Goal: Find specific page/section: Find specific page/section

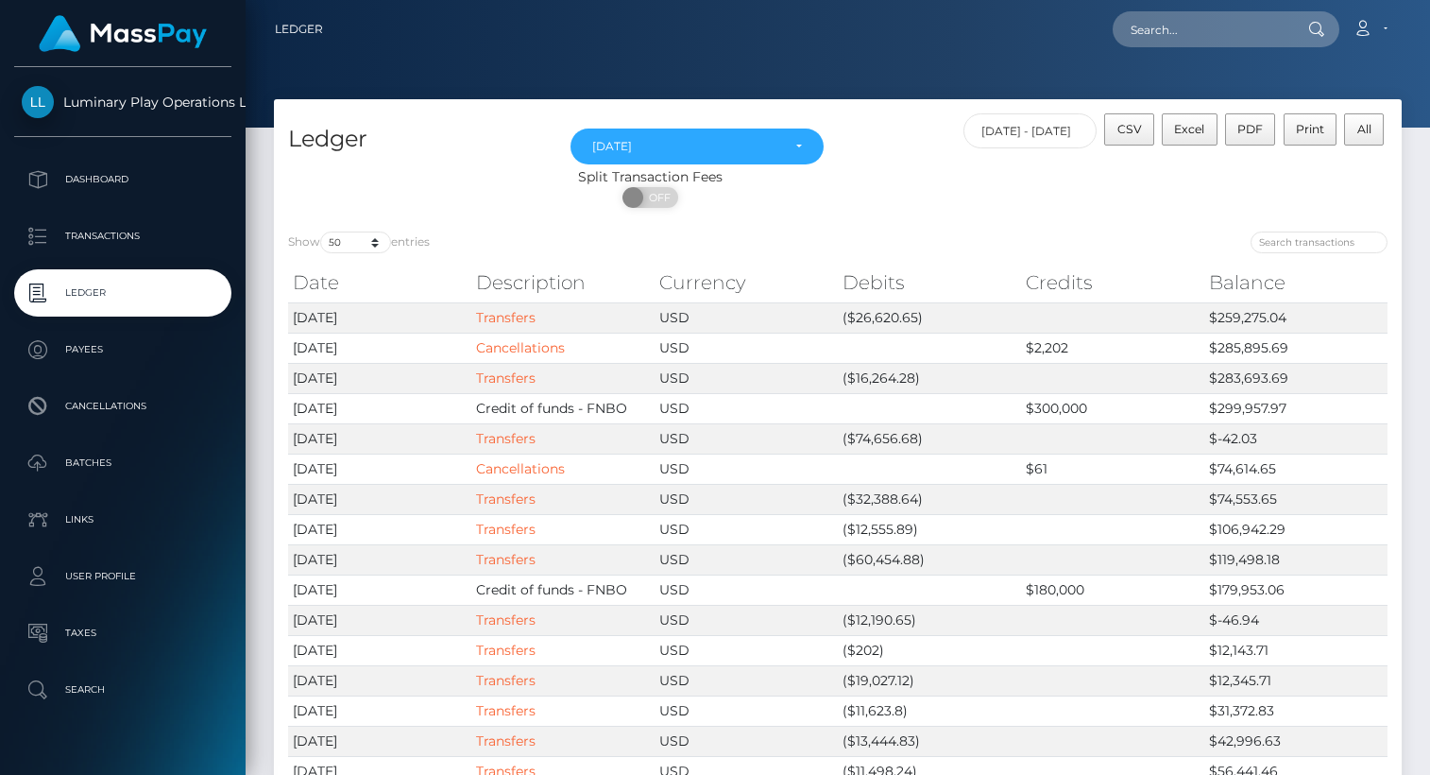
select select "Sep 2025"
select select "50"
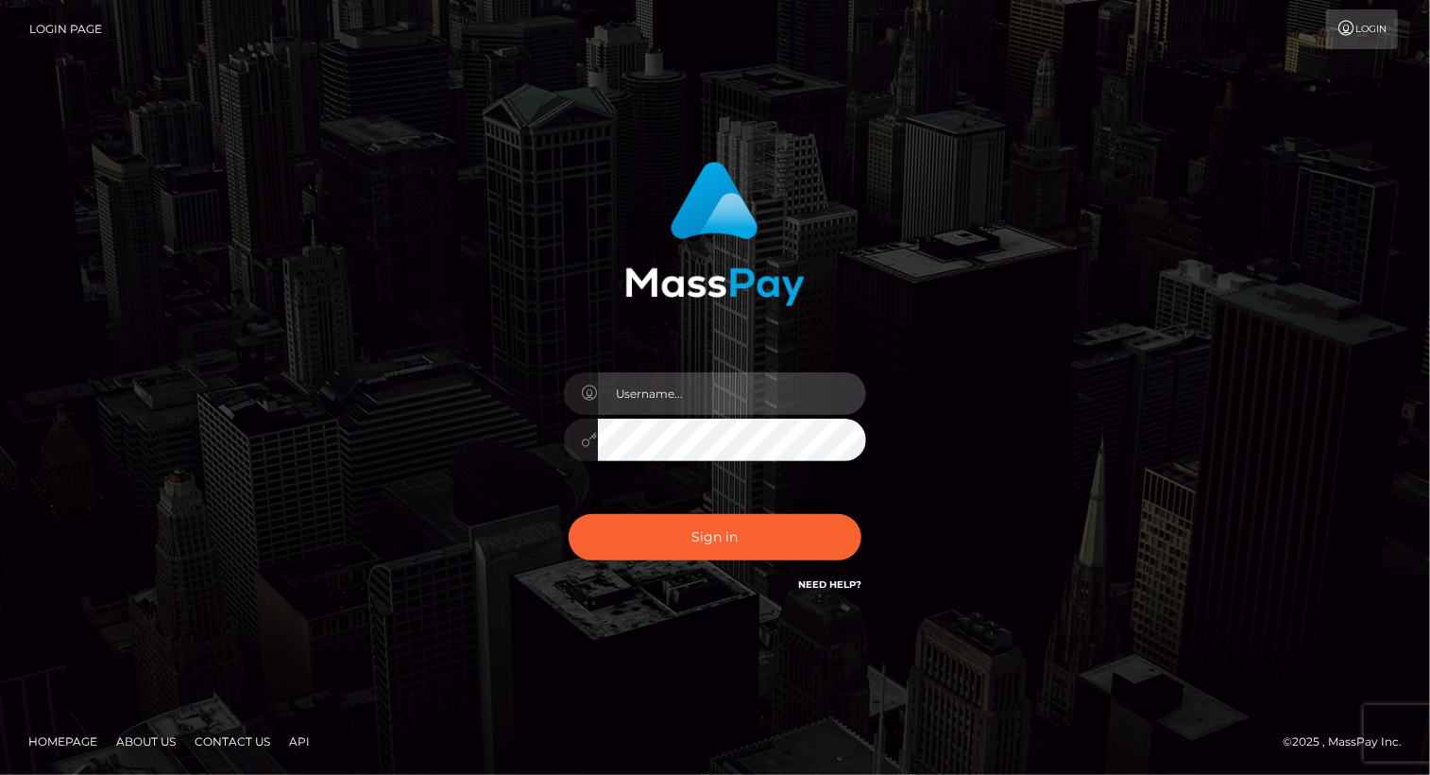
click at [741, 385] on input "text" at bounding box center [732, 393] width 268 height 43
type input "Arlene.luminaryplay"
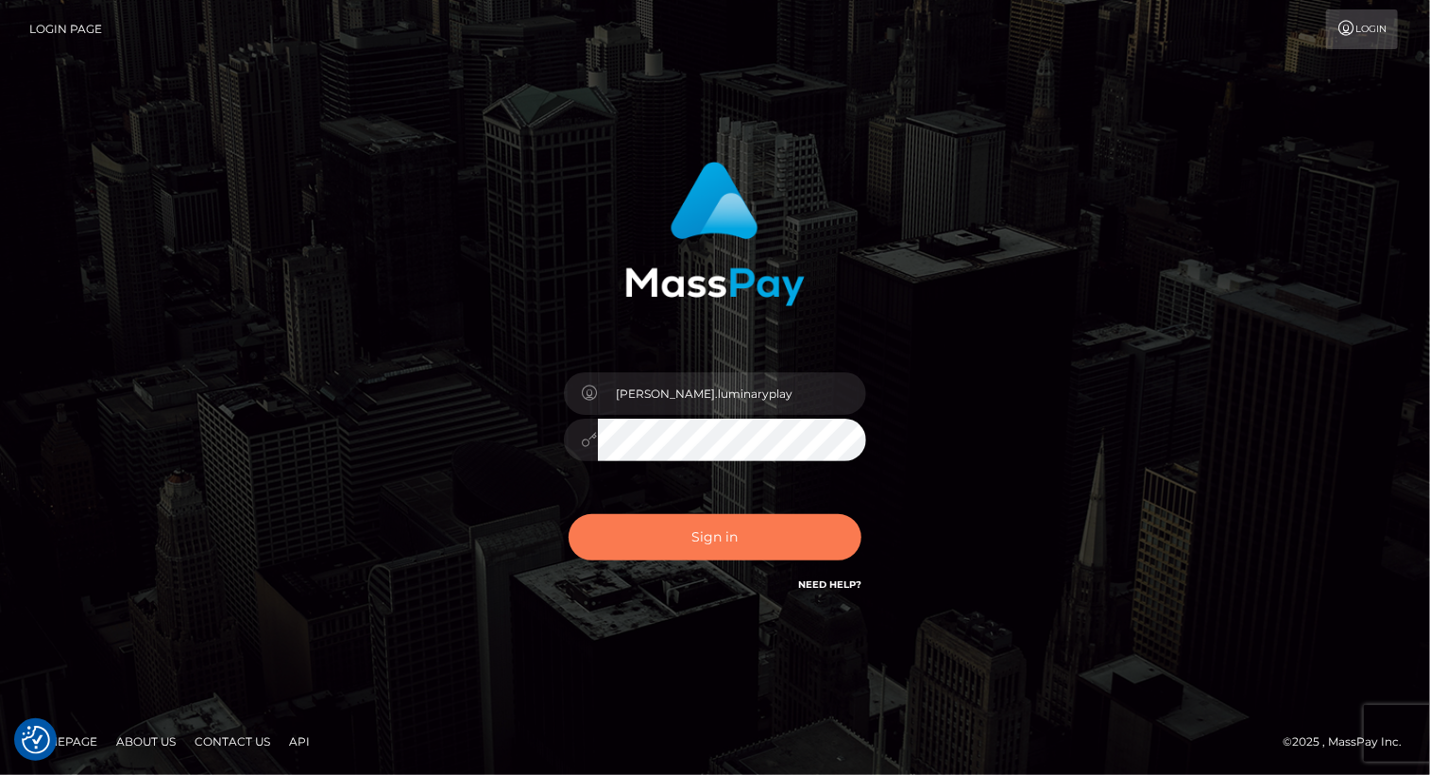
click at [739, 540] on button "Sign in" at bounding box center [715, 537] width 293 height 46
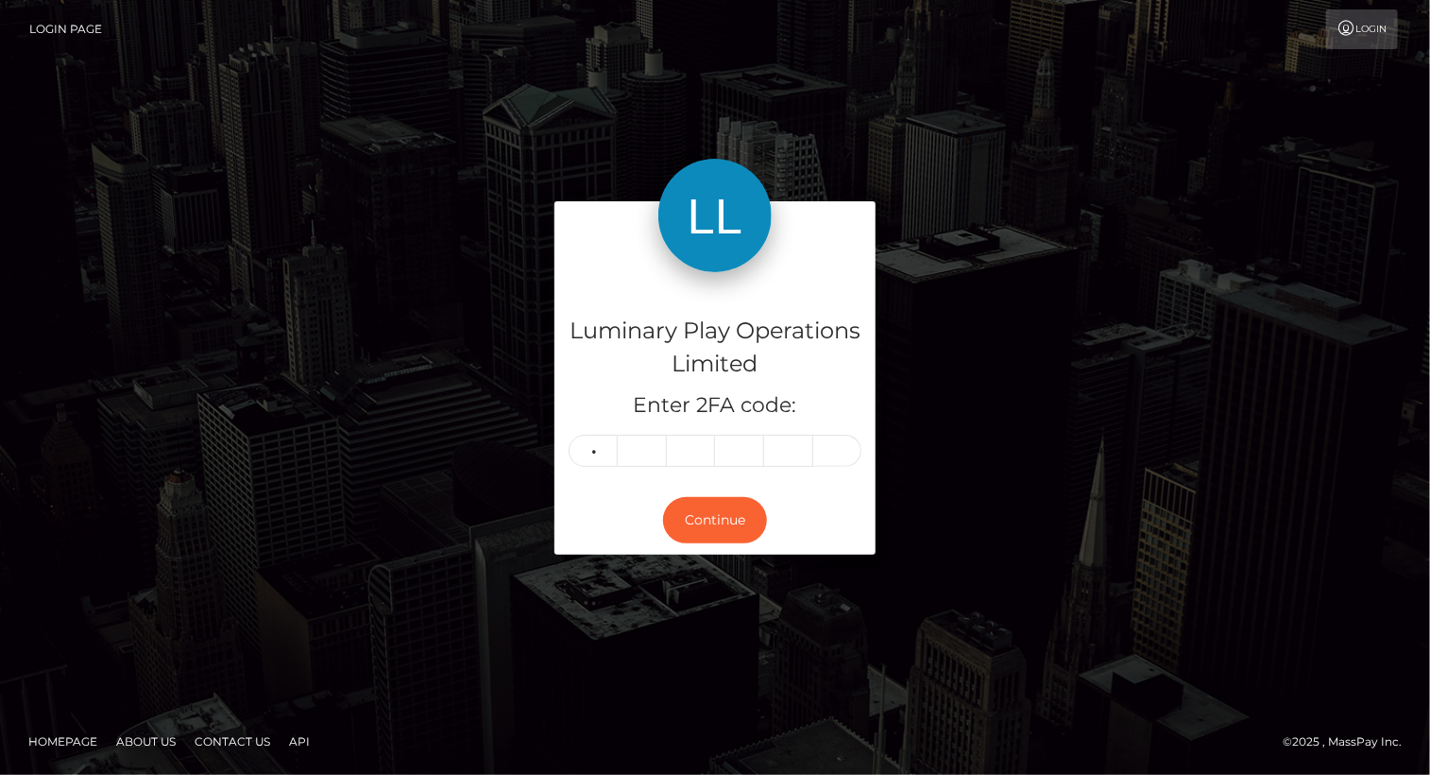
type input "7"
type input "9"
type input "7"
type input "8"
type input "1"
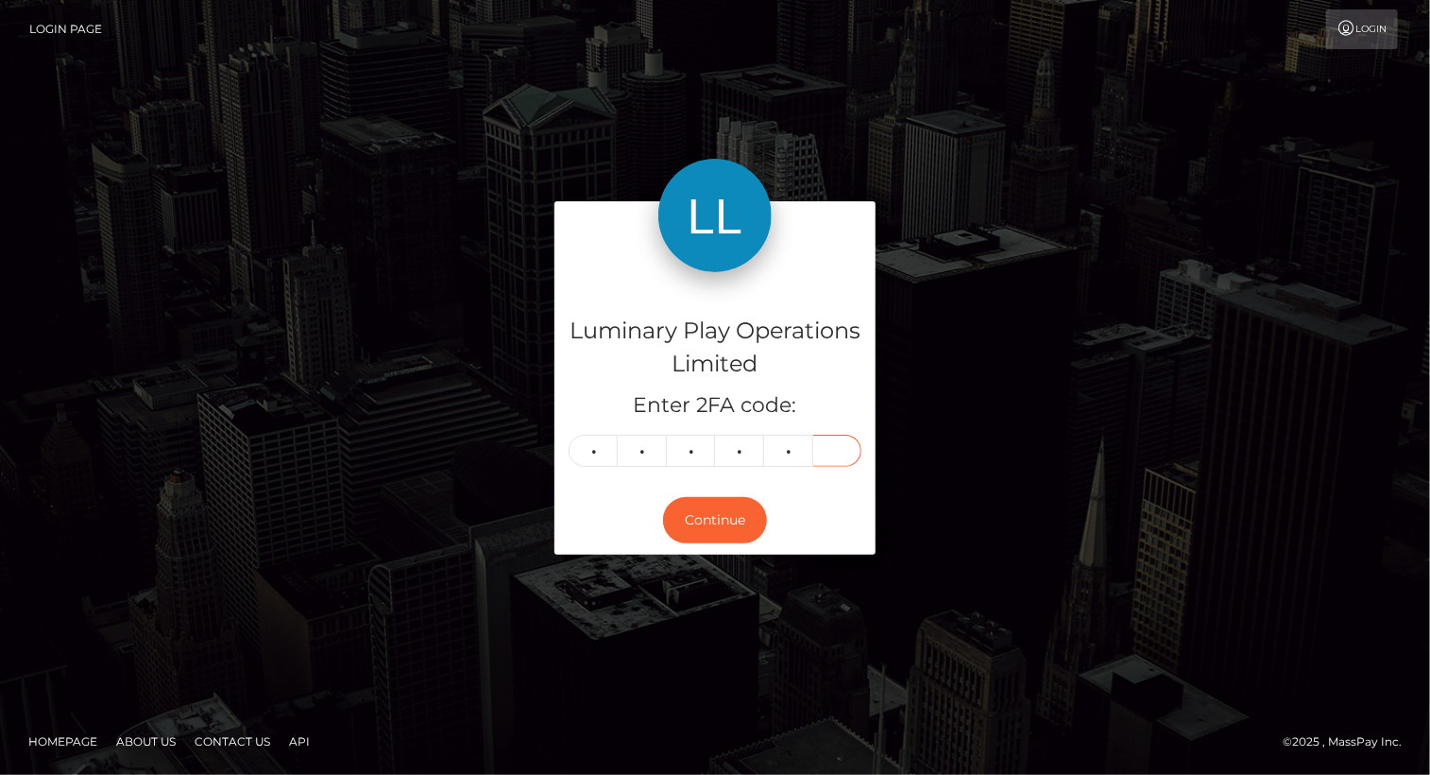
type input "1"
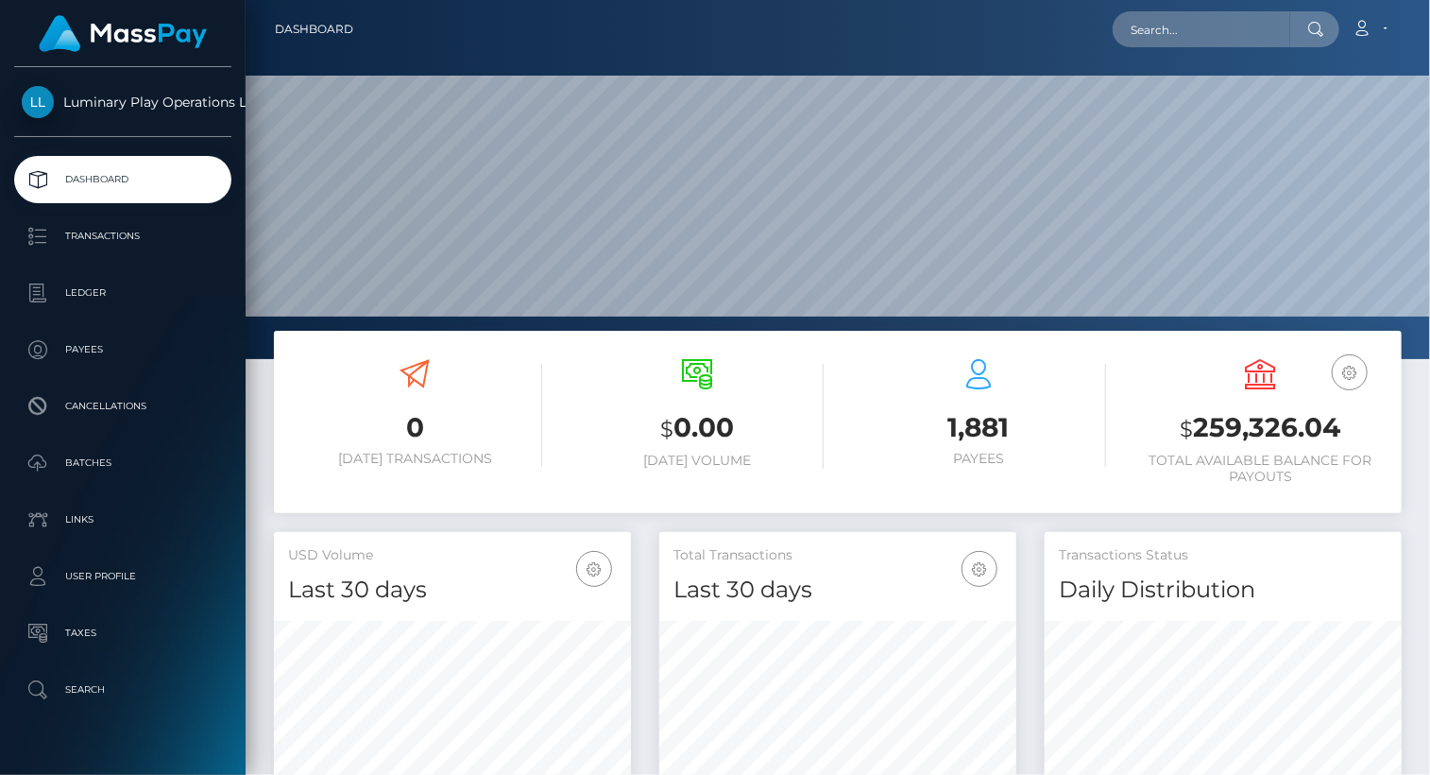
scroll to position [334, 356]
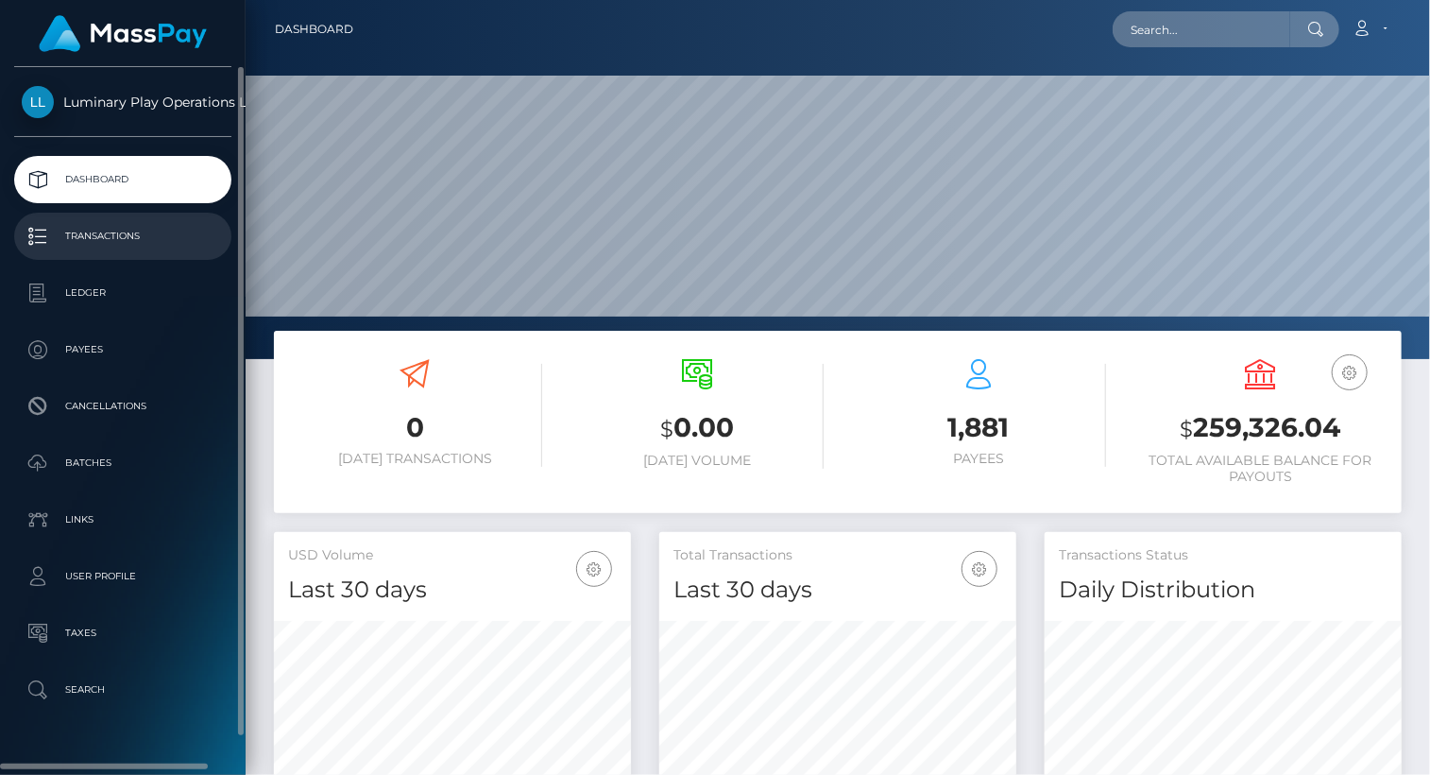
click at [115, 230] on p "Transactions" at bounding box center [123, 236] width 202 height 28
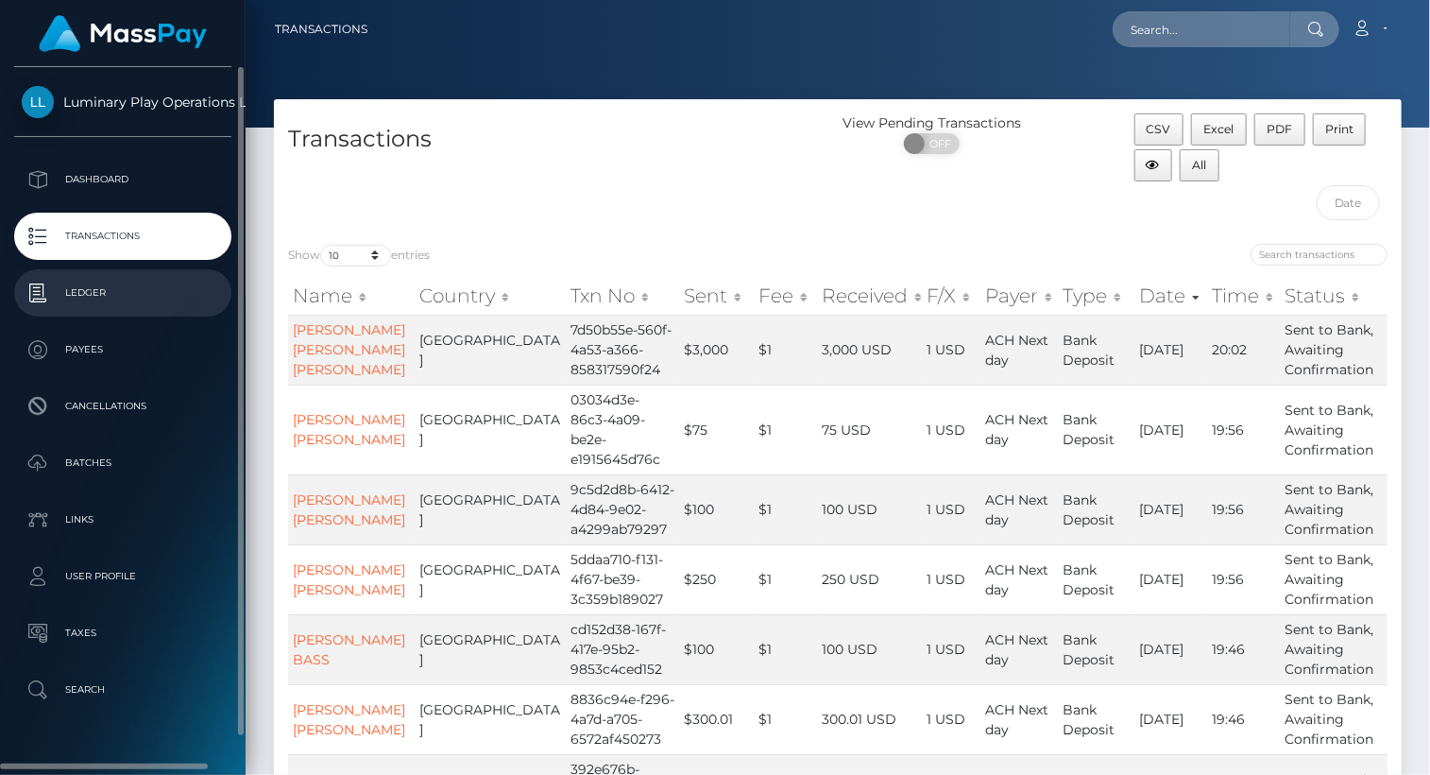
click at [102, 300] on p "Ledger" at bounding box center [123, 293] width 202 height 28
